Goal: Task Accomplishment & Management: Manage account settings

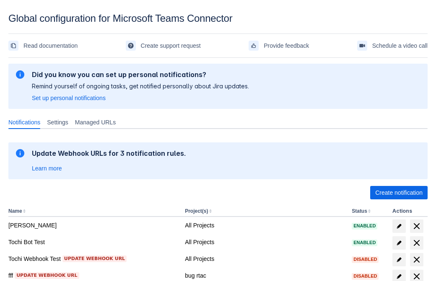
click at [399, 193] on span "Create notification" at bounding box center [398, 192] width 47 height 13
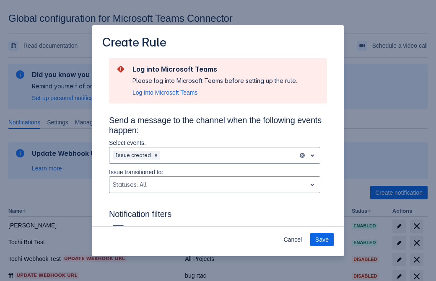
type input "RuleName-987771New Rule (42)"
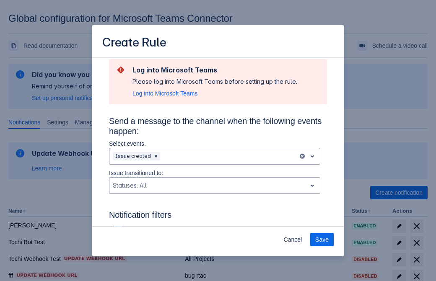
scroll to position [644, 0]
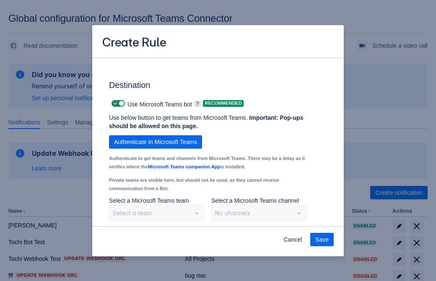
click at [156, 142] on span "Authenticate in Microsoft Teams" at bounding box center [155, 141] width 83 height 13
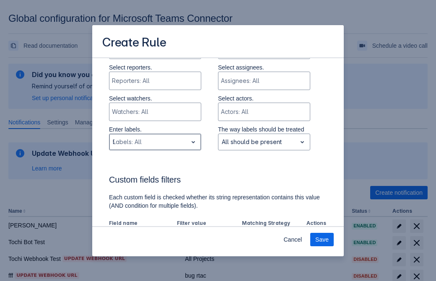
type input "987771_label"
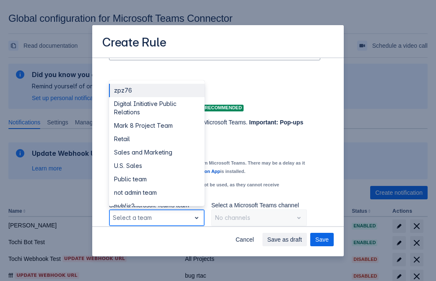
click at [156, 139] on div "Retail" at bounding box center [157, 139] width 96 height 13
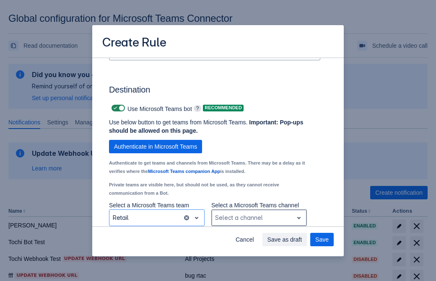
click at [259, 218] on div "Scrollable content" at bounding box center [252, 218] width 75 height 10
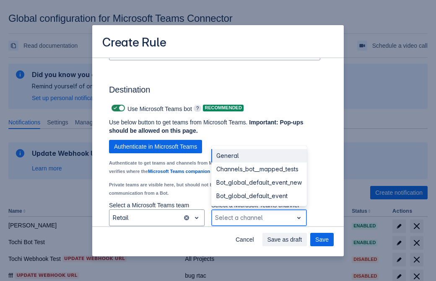
click at [259, 196] on div "Bot_global_default_event" at bounding box center [259, 196] width 96 height 13
click at [302, 240] on span "Save as draft" at bounding box center [285, 239] width 35 height 13
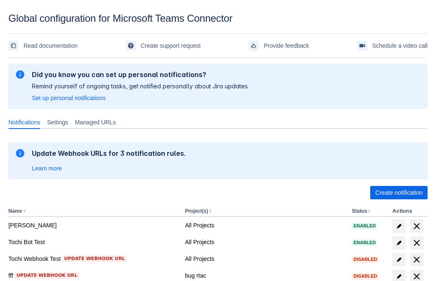
scroll to position [173, 0]
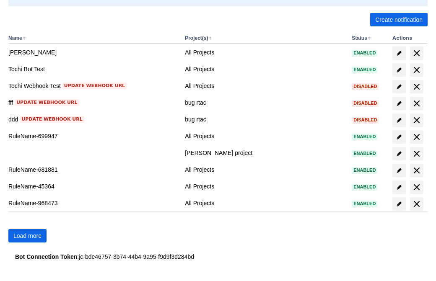
click at [27, 236] on span "Load more" at bounding box center [27, 235] width 28 height 13
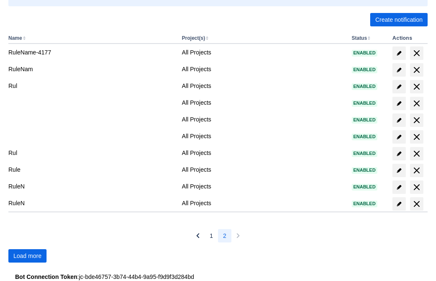
click at [27, 256] on span "Load more" at bounding box center [27, 256] width 28 height 13
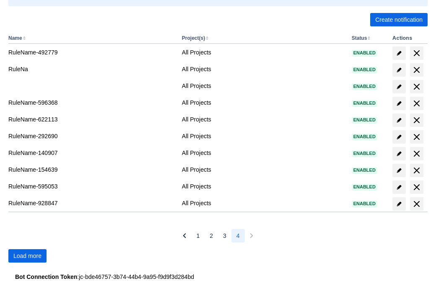
click at [27, 256] on span "Load more" at bounding box center [27, 256] width 28 height 13
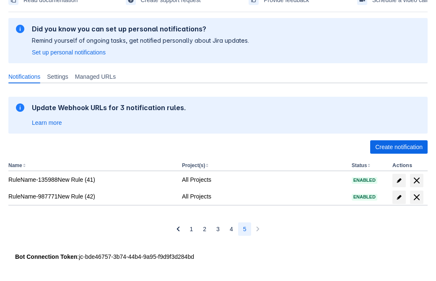
scroll to position [46, 0]
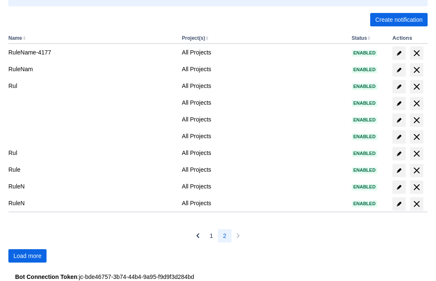
click at [27, 256] on span "Load more" at bounding box center [27, 256] width 28 height 13
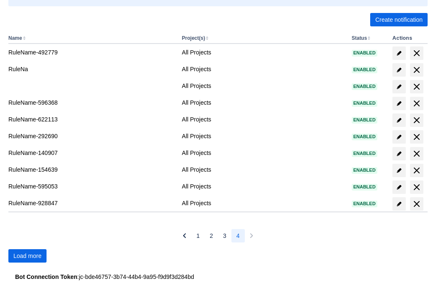
click at [27, 256] on span "Load more" at bounding box center [27, 256] width 28 height 13
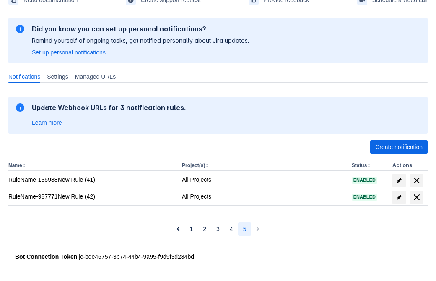
click at [416, 198] on span "delete" at bounding box center [417, 198] width 10 height 10
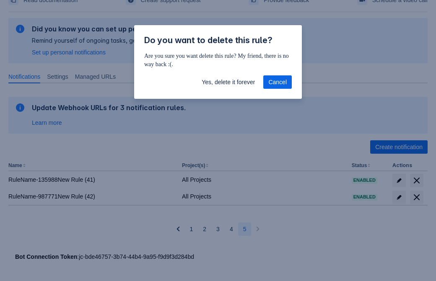
click at [228, 82] on span "Yes, delete it forever" at bounding box center [228, 81] width 53 height 13
